Goal: Task Accomplishment & Management: Manage account settings

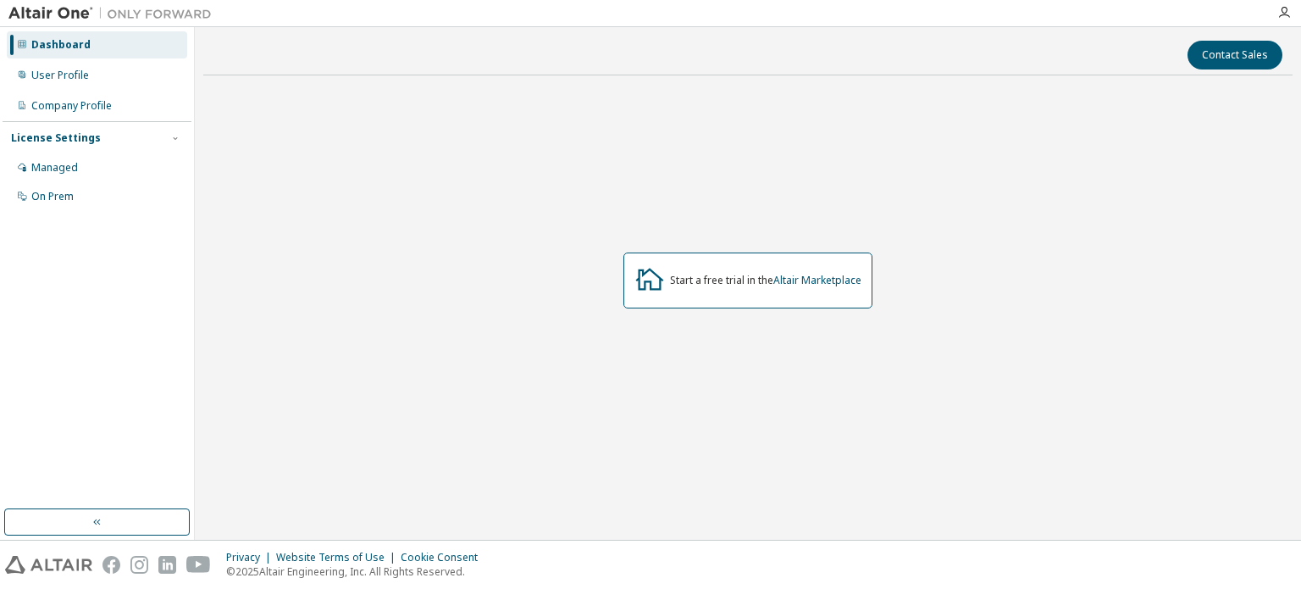
click at [560, 47] on div "Contact Sales Start a free trial in the Altair Marketplace" at bounding box center [747, 284] width 1089 height 496
click at [524, 226] on div "Start a free trial in the Altair Marketplace" at bounding box center [747, 280] width 1089 height 383
drag, startPoint x: 103, startPoint y: 196, endPoint x: 90, endPoint y: 167, distance: 31.8
click at [90, 167] on div "Managed On Prem" at bounding box center [97, 182] width 189 height 56
click at [90, 167] on div "Managed" at bounding box center [97, 167] width 180 height 27
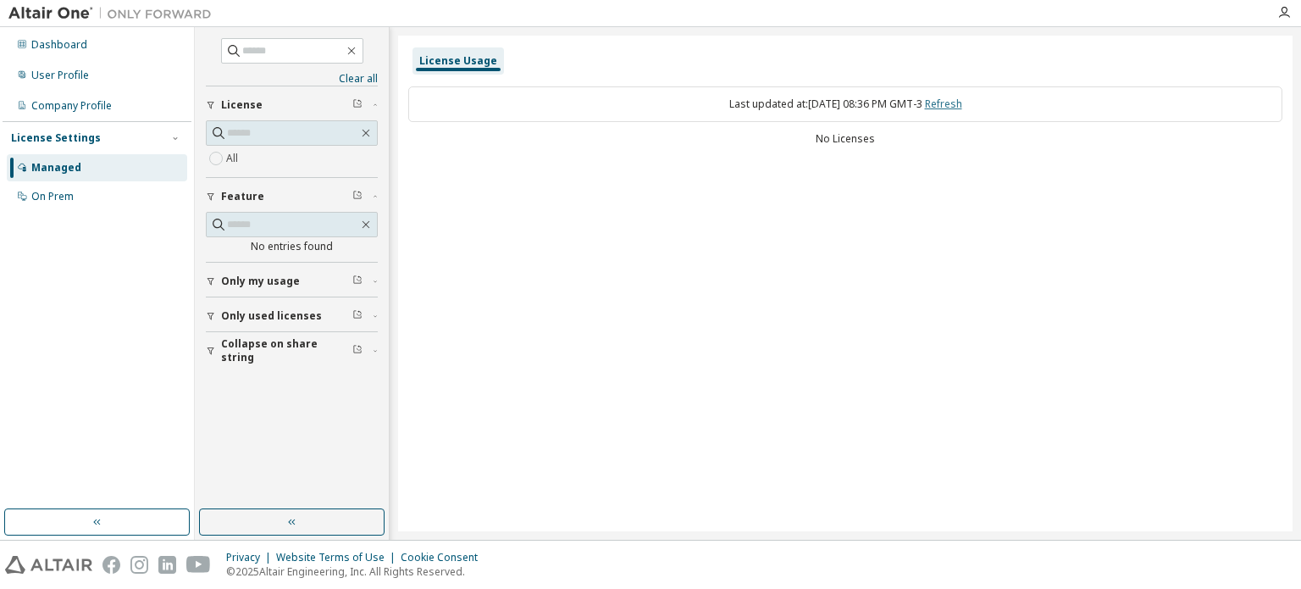
click at [956, 100] on link "Refresh" at bounding box center [943, 104] width 37 height 14
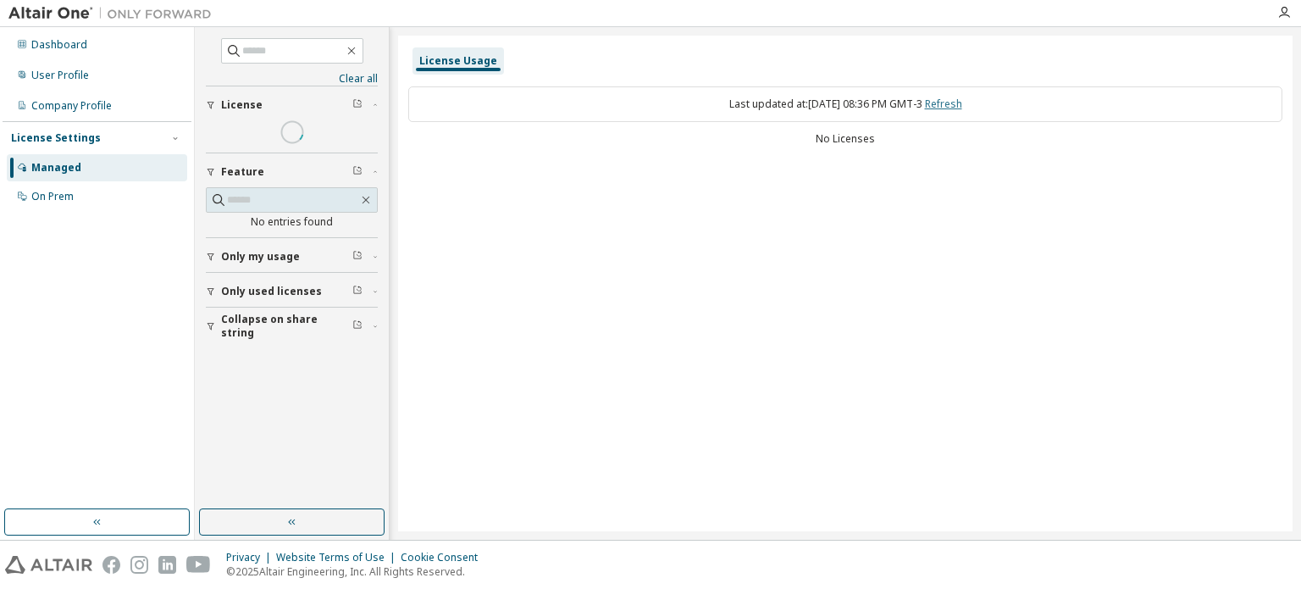
click at [956, 100] on link "Refresh" at bounding box center [943, 104] width 37 height 14
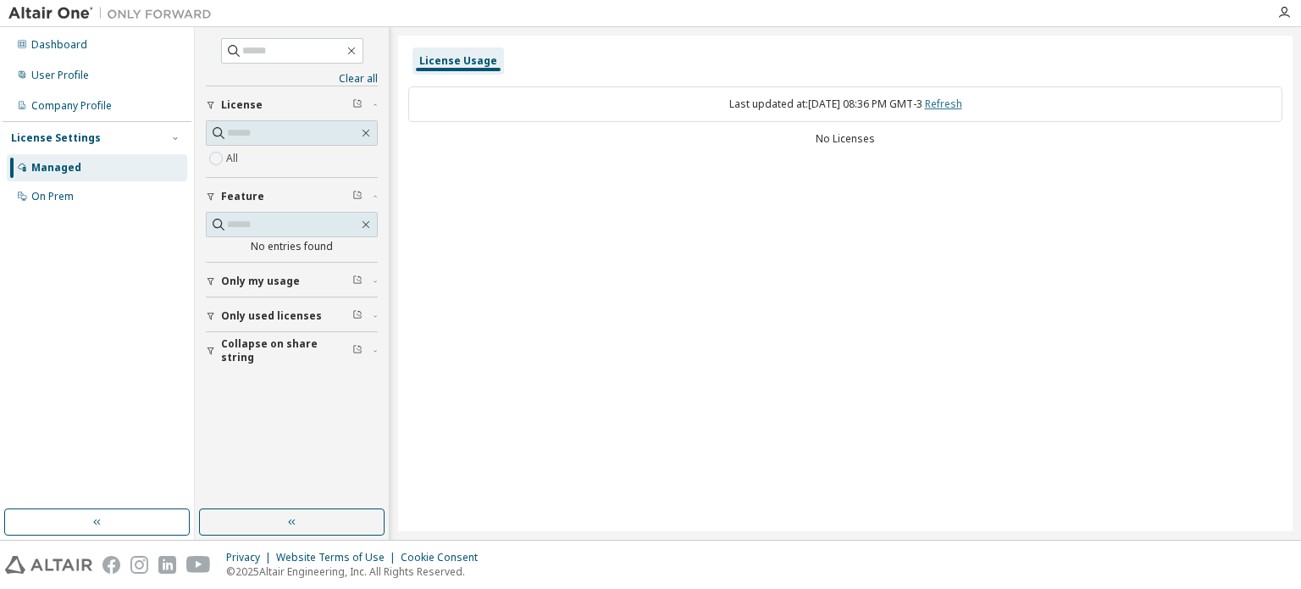
click at [956, 100] on link "Refresh" at bounding box center [943, 104] width 37 height 14
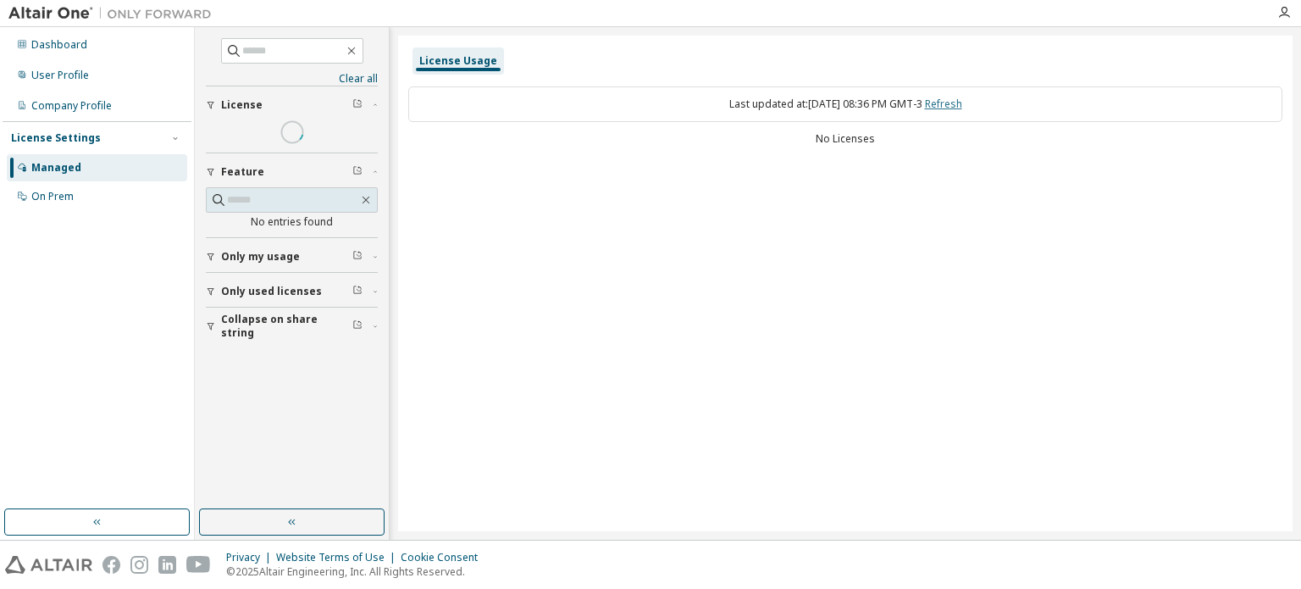
click at [956, 100] on link "Refresh" at bounding box center [943, 104] width 37 height 14
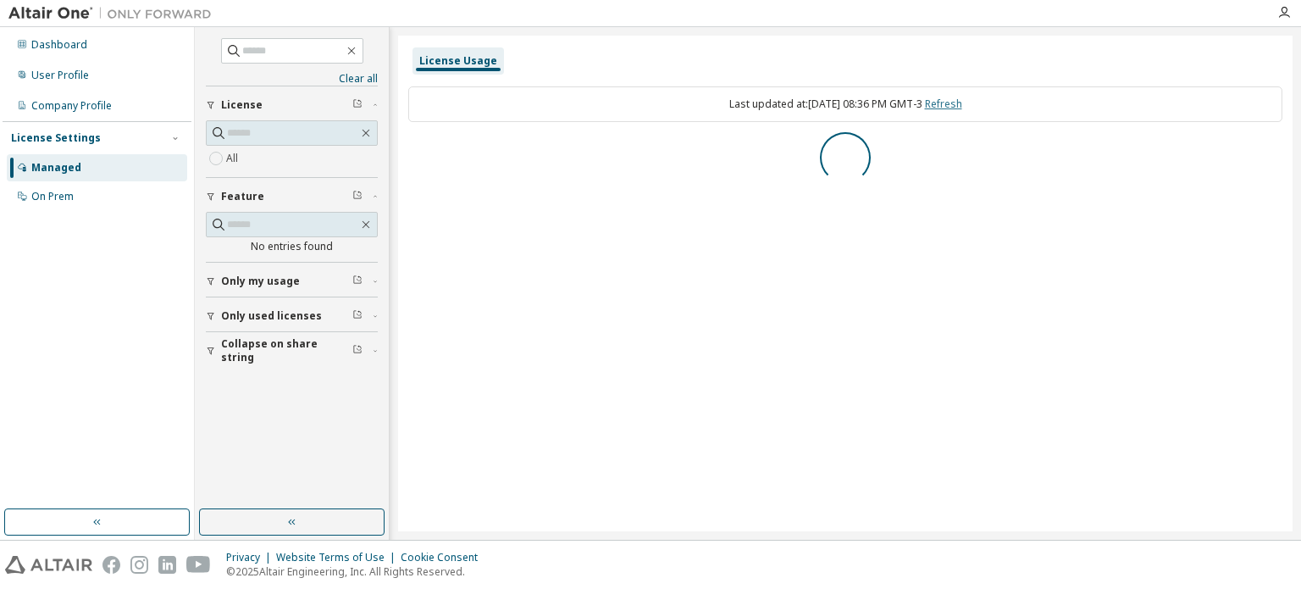
click at [956, 100] on link "Refresh" at bounding box center [943, 104] width 37 height 14
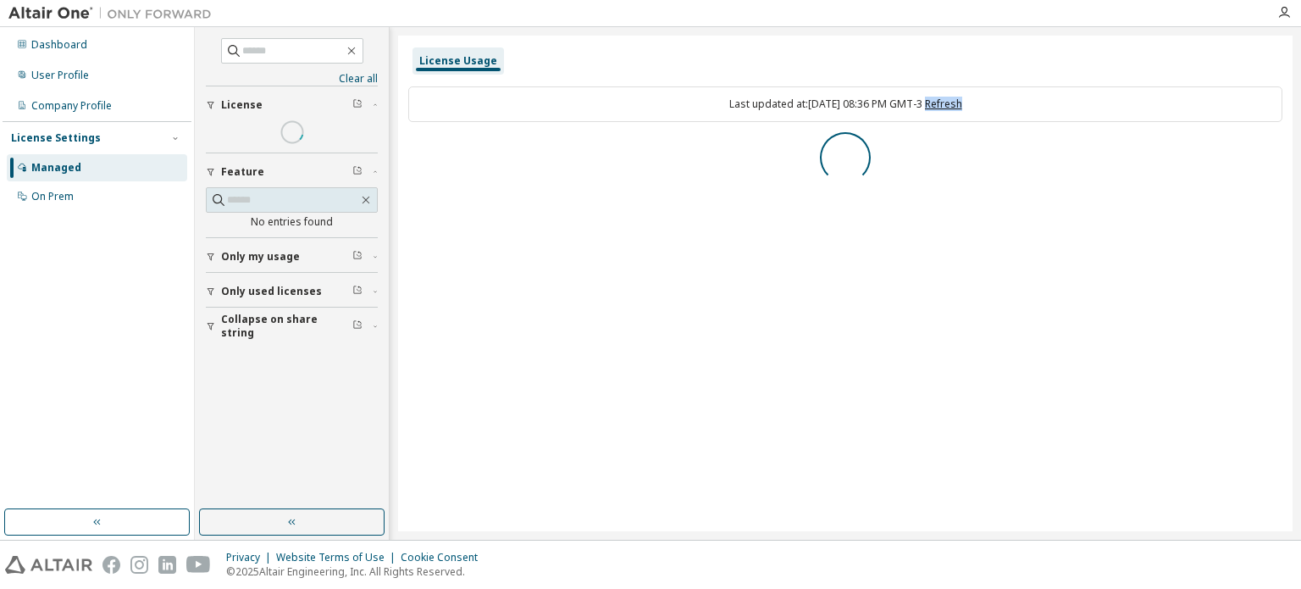
click at [956, 100] on link "Refresh" at bounding box center [943, 104] width 37 height 14
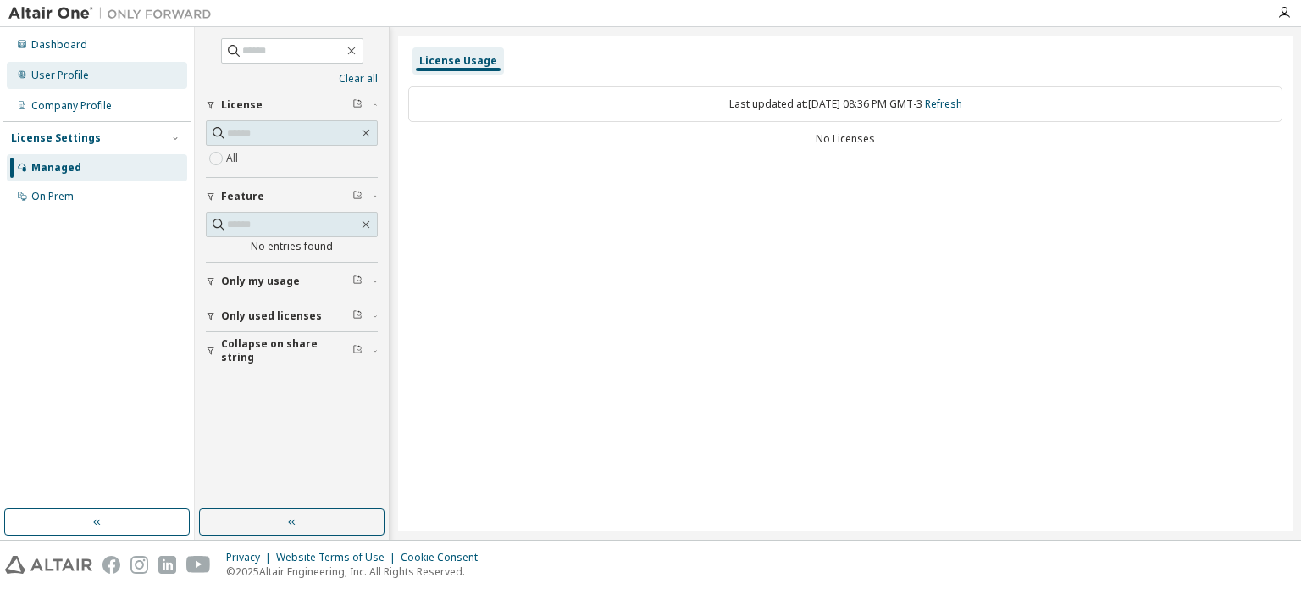
click at [152, 75] on div "User Profile" at bounding box center [97, 75] width 180 height 27
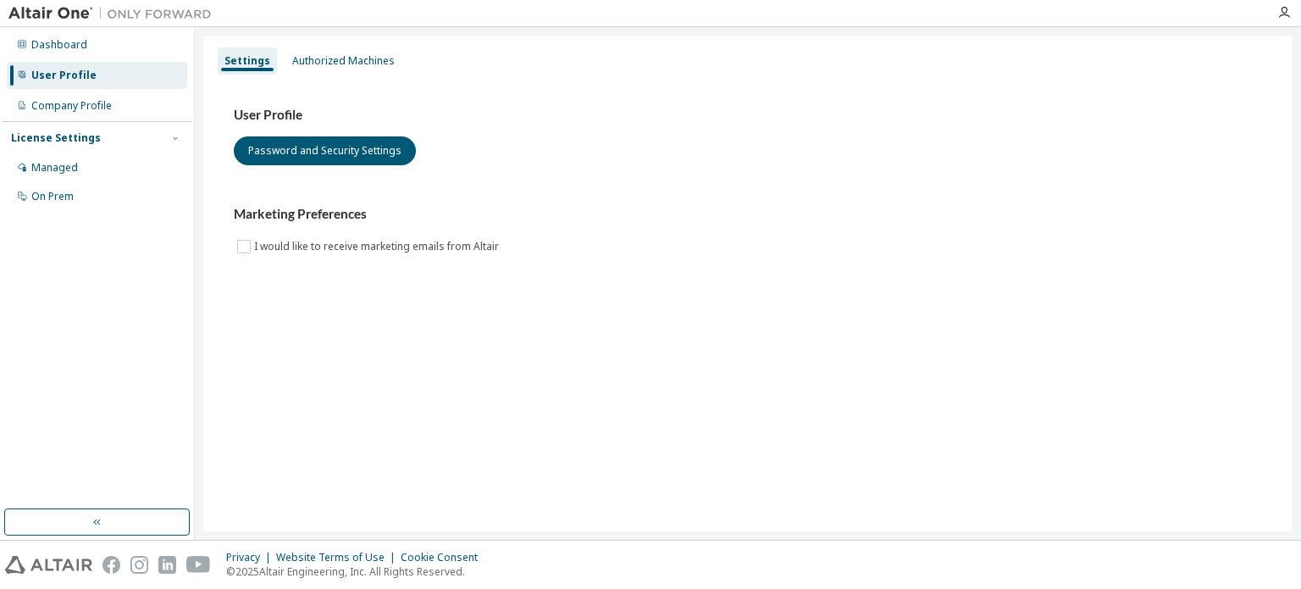
click at [342, 174] on div "User Profile Password and Security Settings Marketing Preferences I would like …" at bounding box center [748, 182] width 1028 height 150
click at [300, 144] on button "Password and Security Settings" at bounding box center [325, 150] width 182 height 29
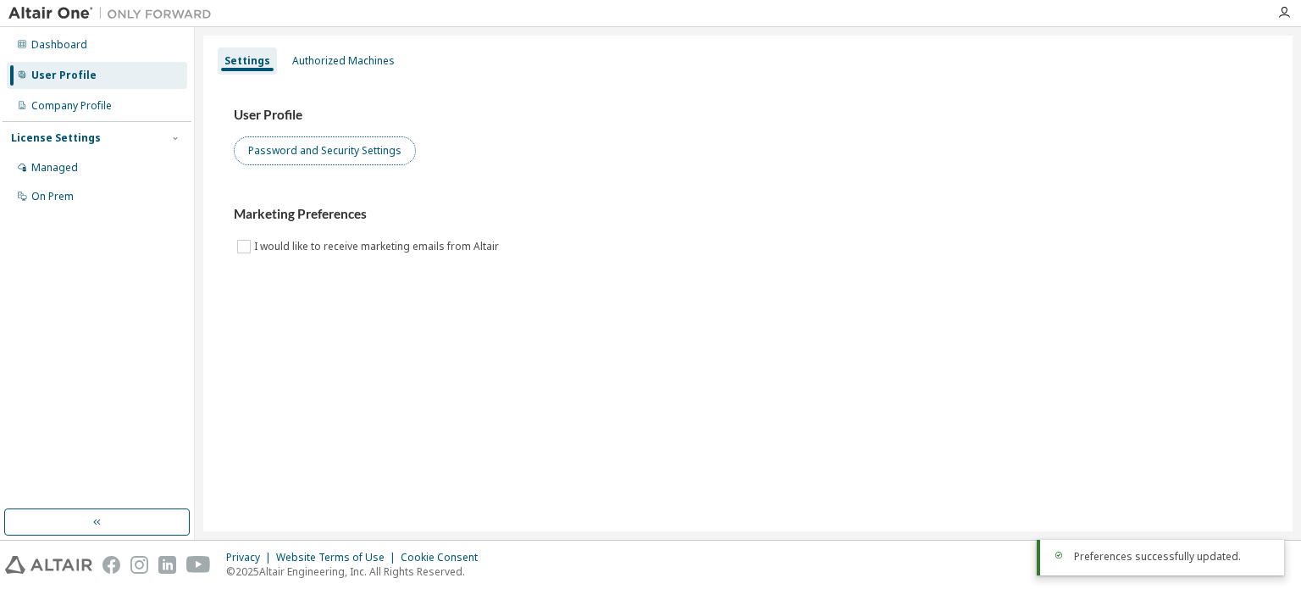
click at [311, 148] on button "Password and Security Settings" at bounding box center [325, 150] width 182 height 29
click at [325, 154] on button "Password and Security Settings" at bounding box center [325, 150] width 182 height 29
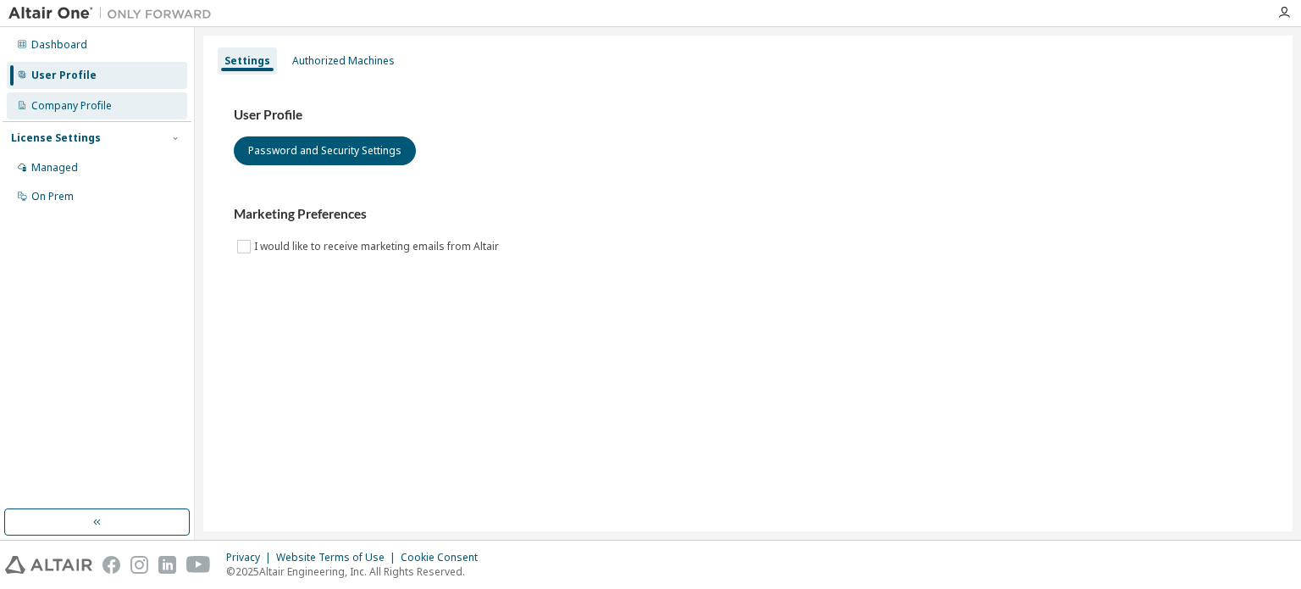
click at [136, 114] on div "Company Profile" at bounding box center [97, 105] width 180 height 27
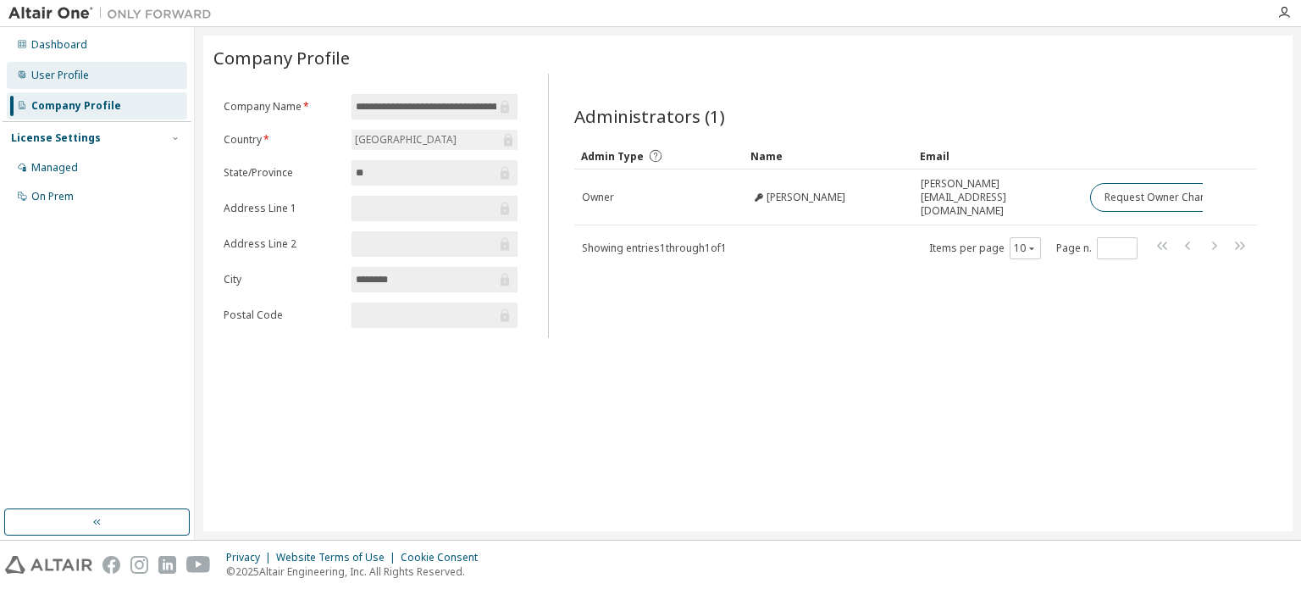
click at [86, 70] on div "User Profile" at bounding box center [60, 76] width 58 height 14
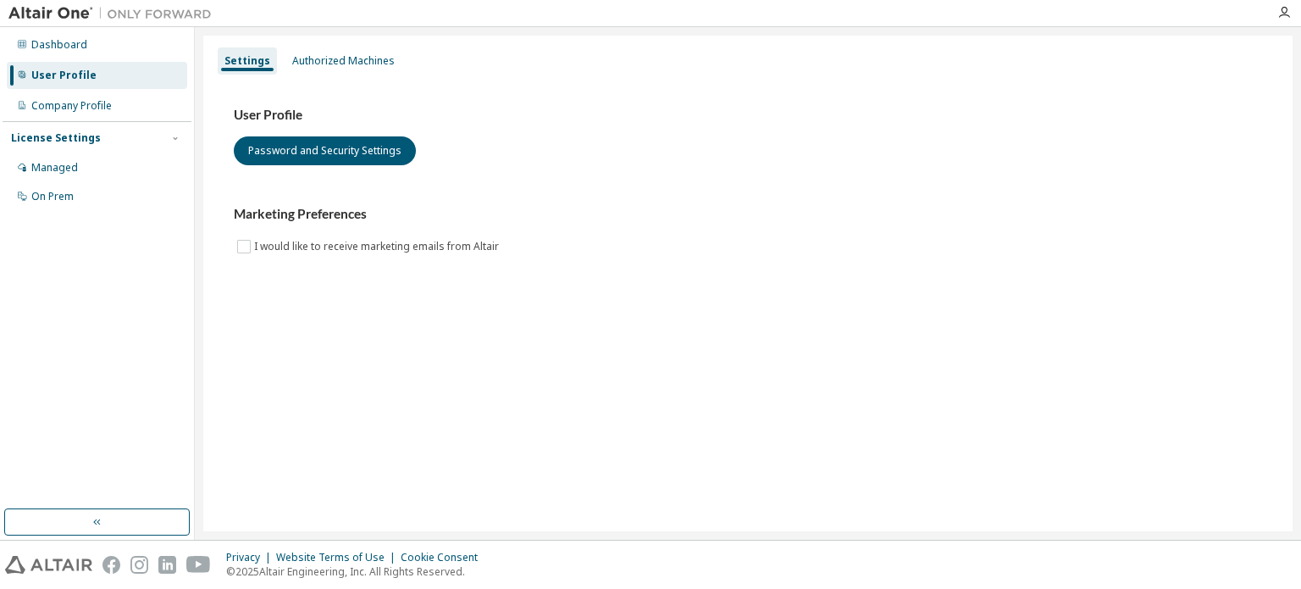
click at [41, 18] on img at bounding box center [114, 13] width 212 height 17
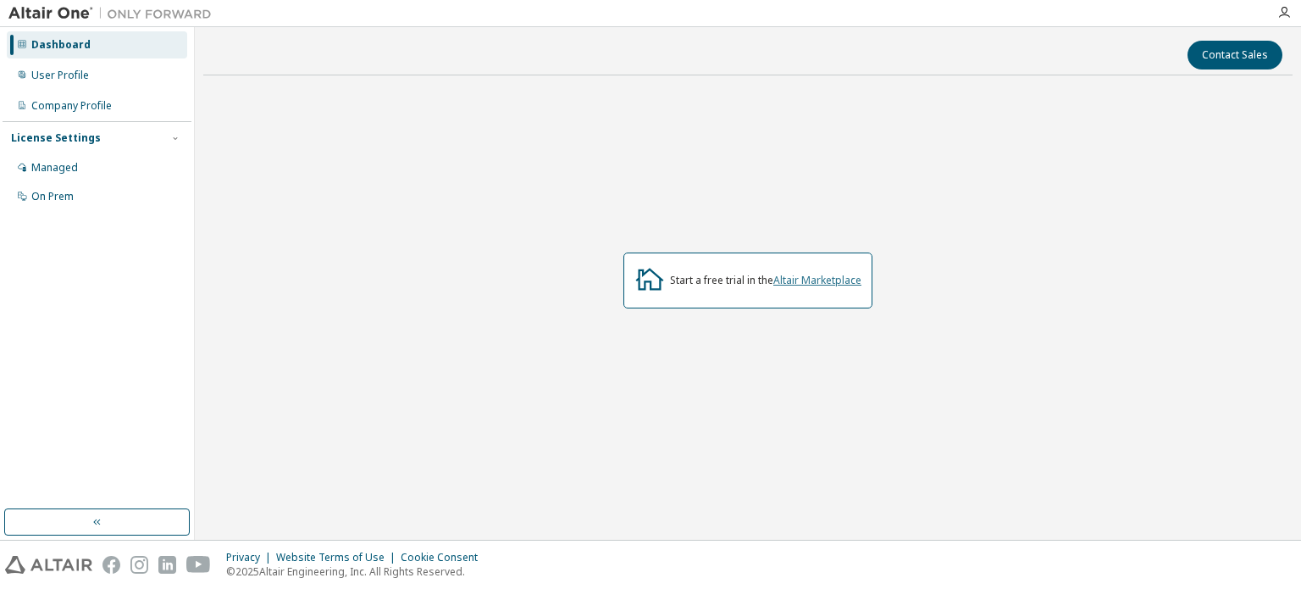
click at [808, 279] on link "Altair Marketplace" at bounding box center [817, 280] width 88 height 14
click at [1206, 60] on button "Contact Sales" at bounding box center [1235, 55] width 95 height 29
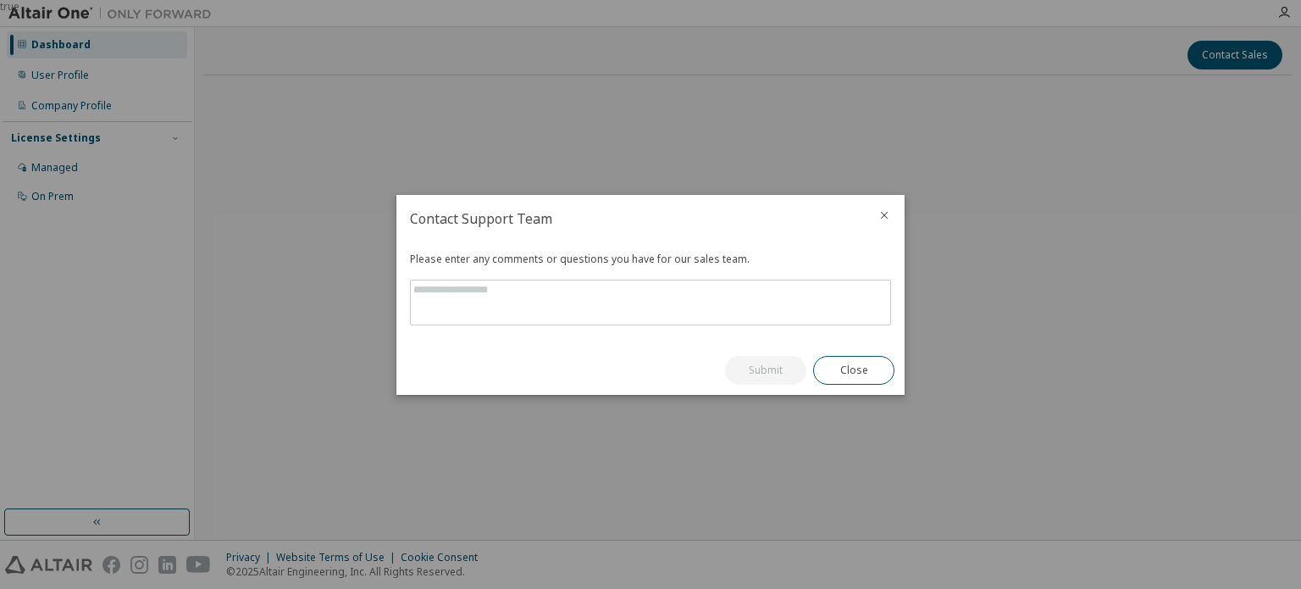
click at [881, 219] on icon "close" at bounding box center [885, 215] width 14 height 14
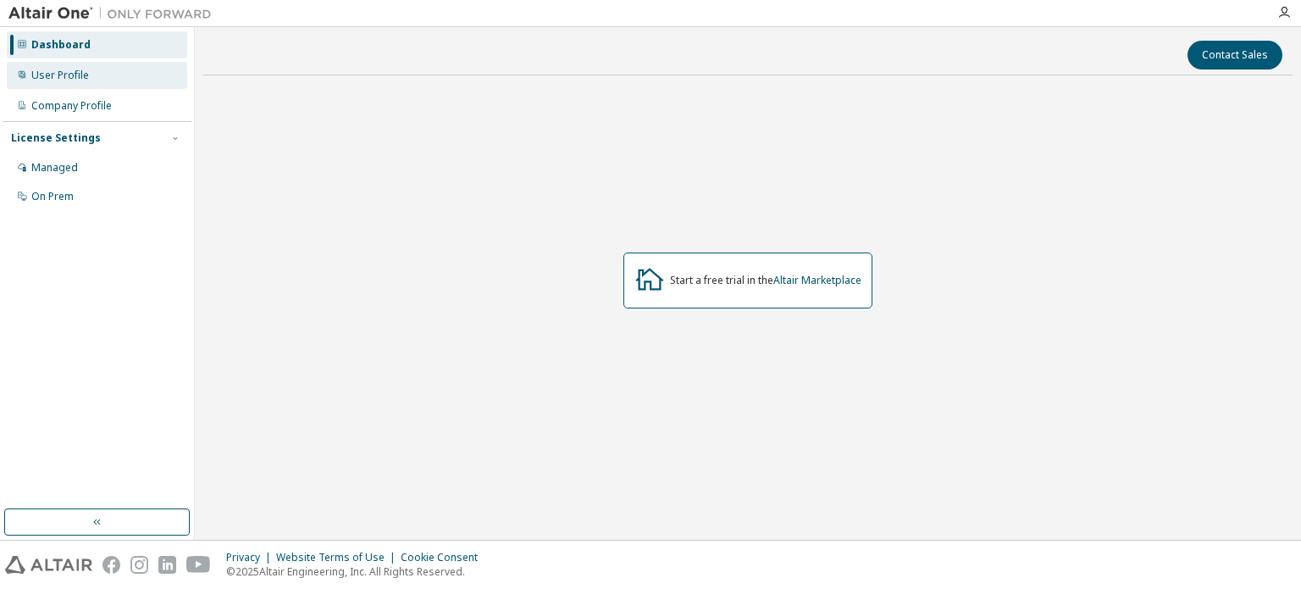
click at [61, 74] on div "User Profile" at bounding box center [60, 76] width 58 height 14
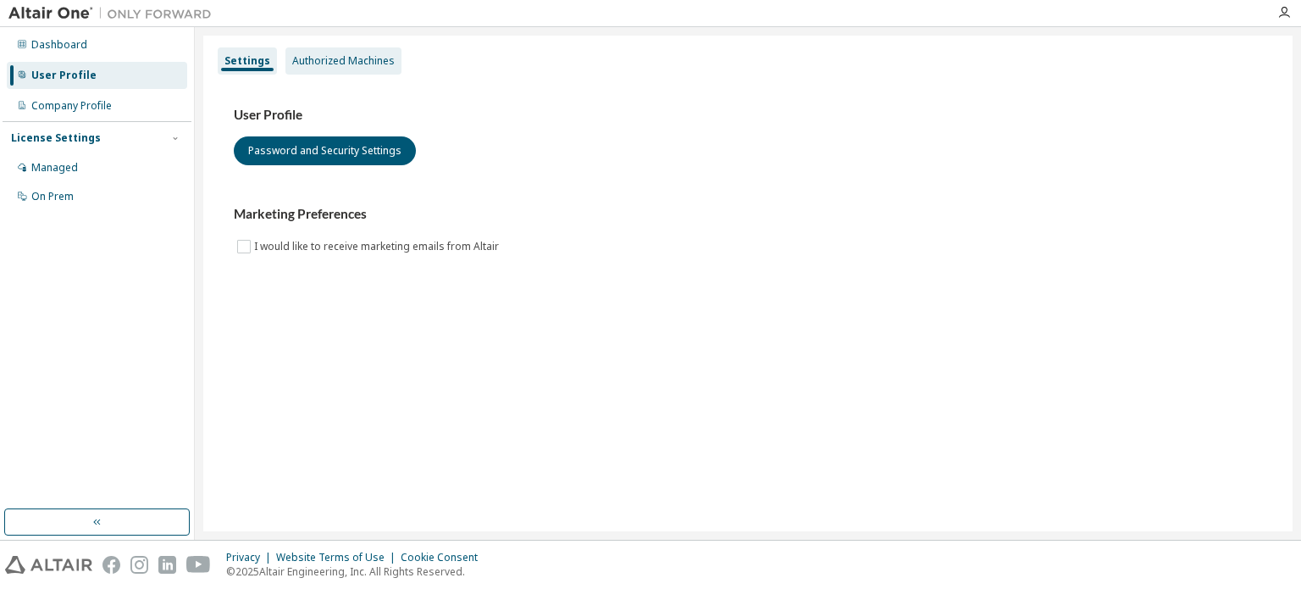
click at [358, 55] on div "Authorized Machines" at bounding box center [343, 61] width 103 height 14
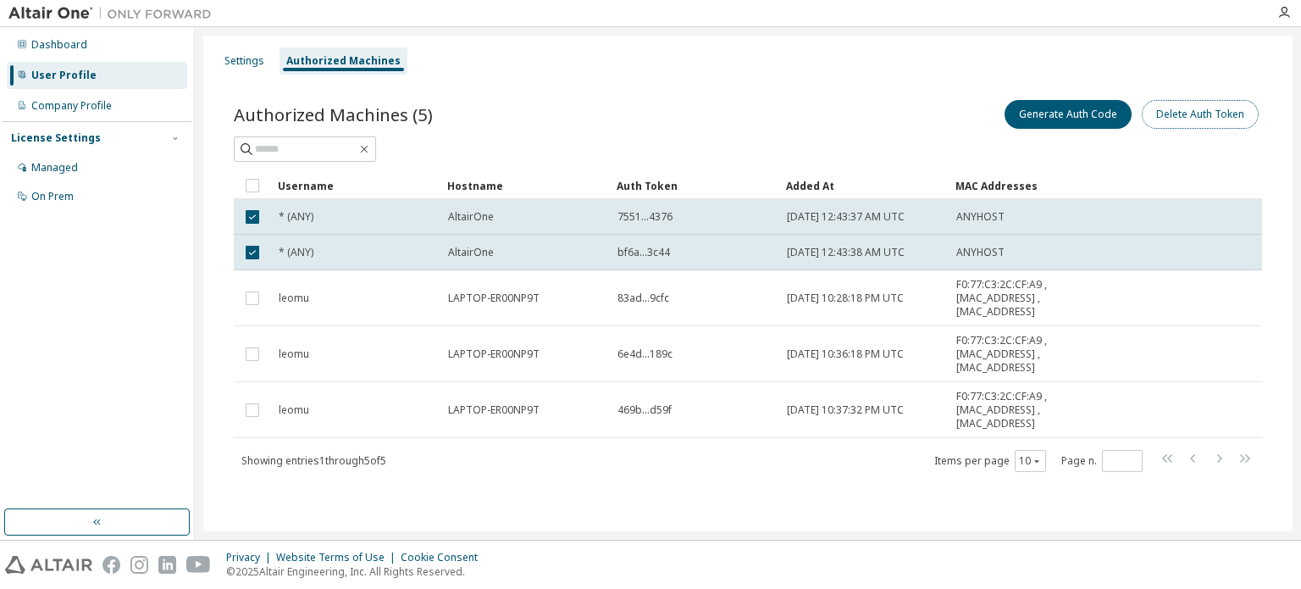
click at [1181, 124] on button "Delete Auth Token" at bounding box center [1200, 114] width 117 height 29
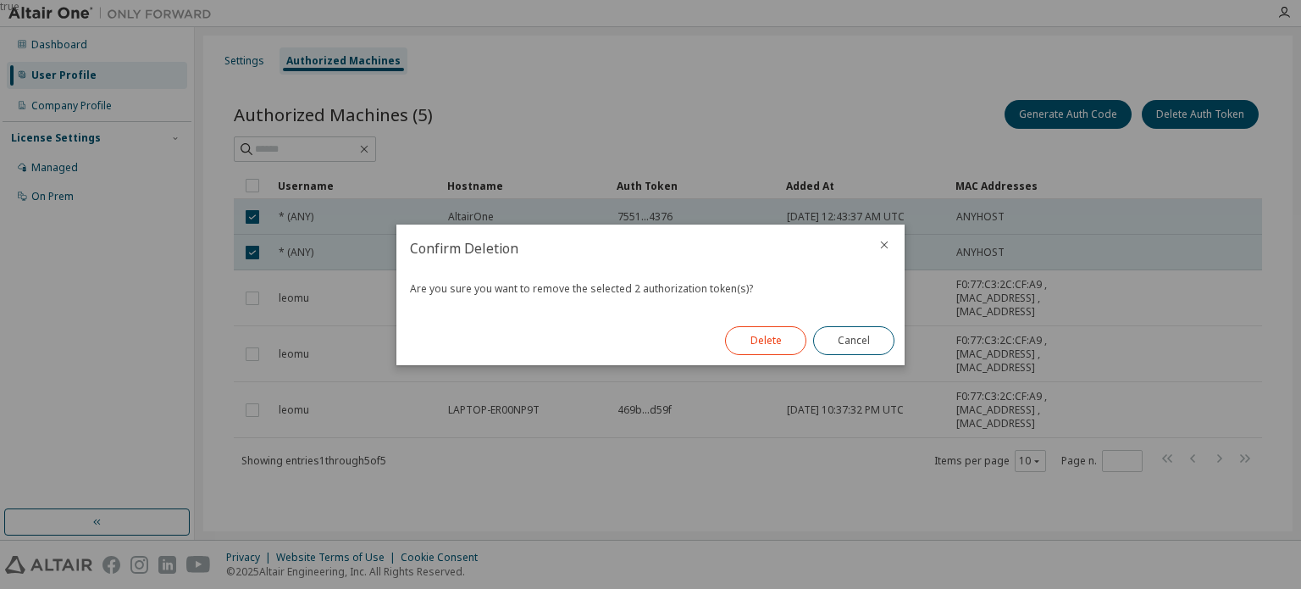
click at [742, 328] on button "Delete" at bounding box center [765, 340] width 81 height 29
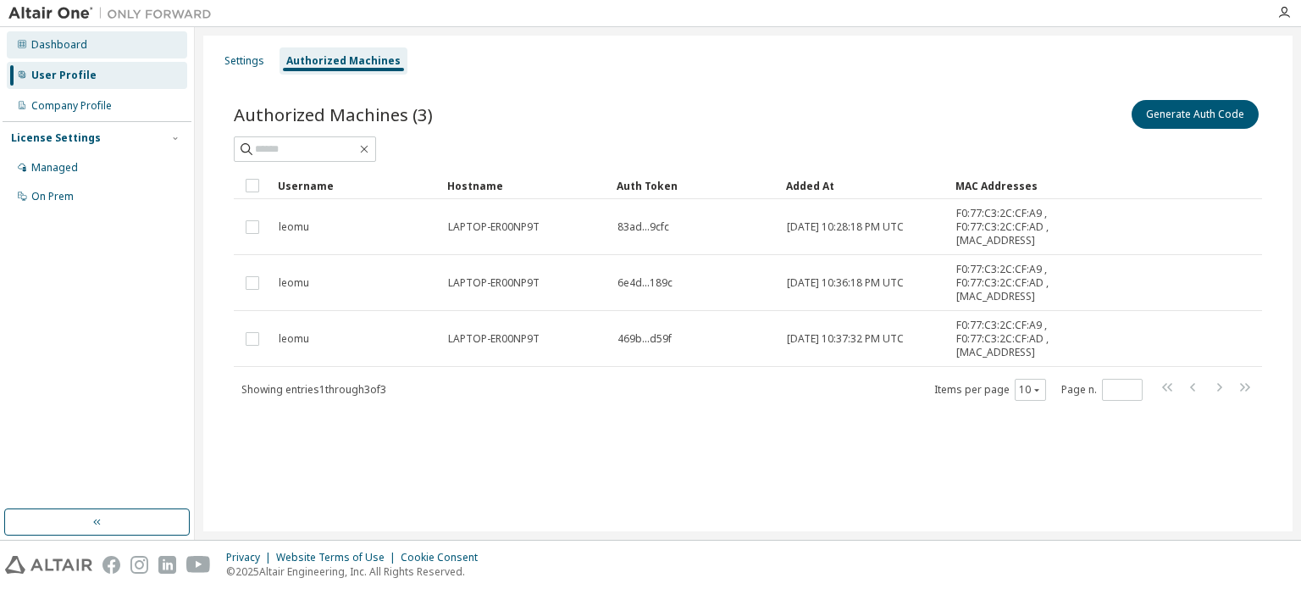
click at [85, 47] on div "Dashboard" at bounding box center [97, 44] width 180 height 27
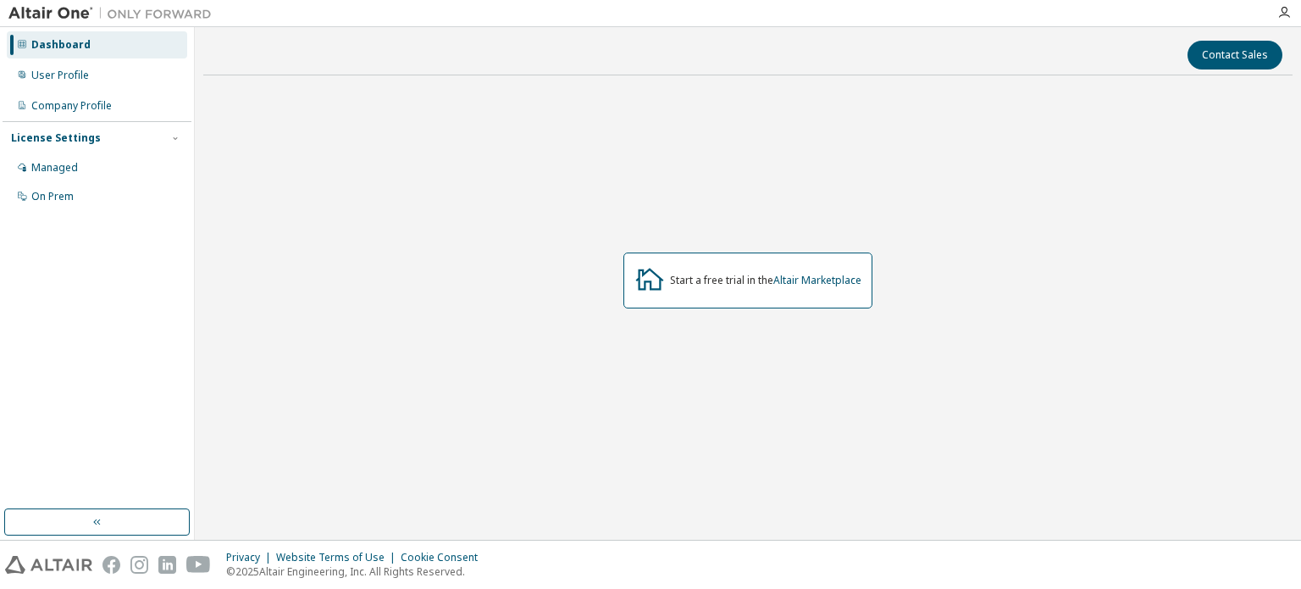
click at [432, 294] on div "Start a free trial in the Altair Marketplace" at bounding box center [747, 280] width 1089 height 383
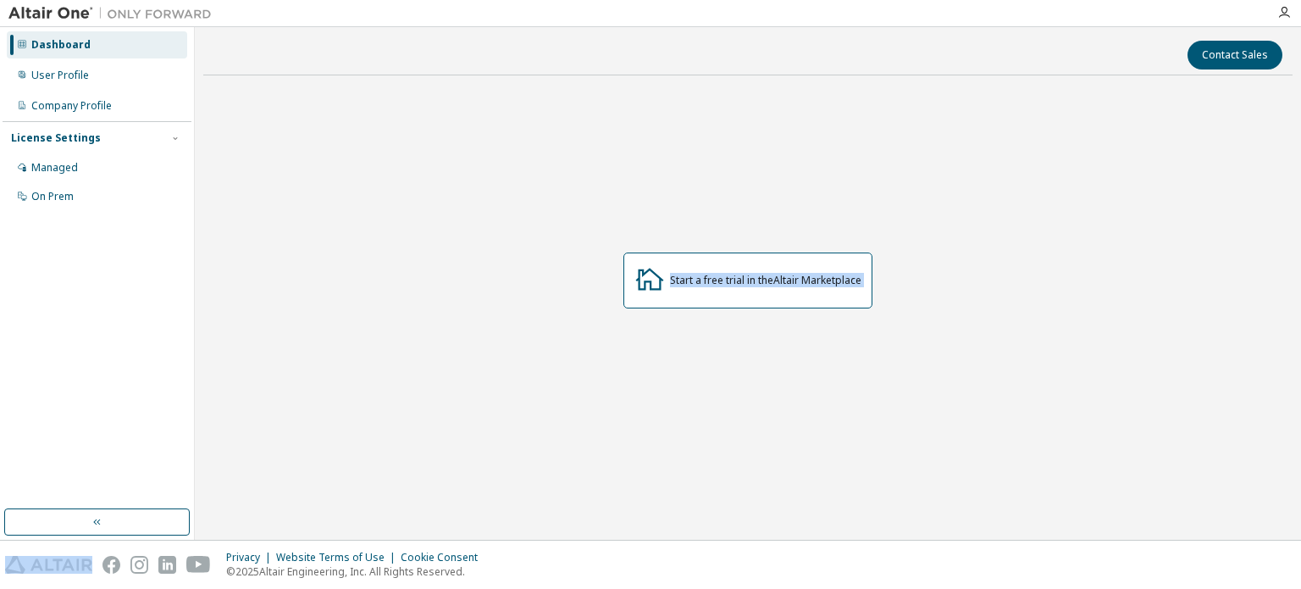
click at [432, 294] on div "Start a free trial in the Altair Marketplace" at bounding box center [747, 280] width 1089 height 383
